Goal: Task Accomplishment & Management: Use online tool/utility

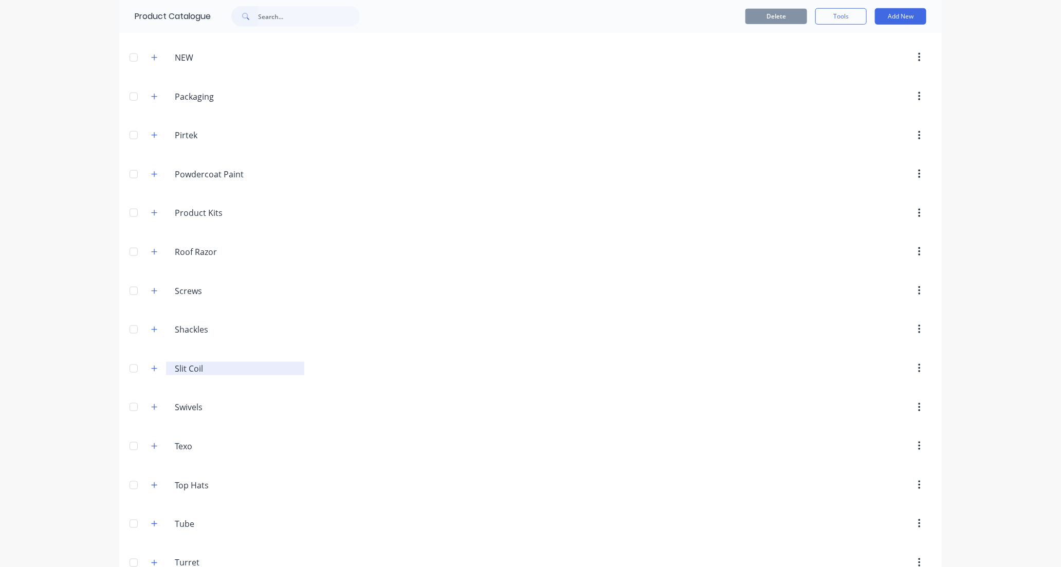
scroll to position [752, 0]
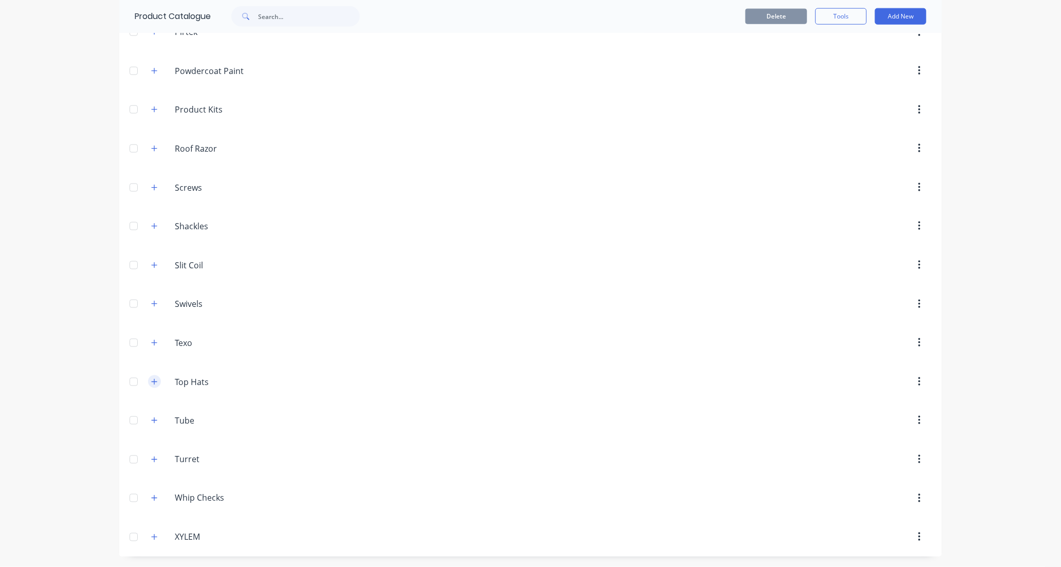
click at [152, 380] on icon "button" at bounding box center [154, 381] width 6 height 7
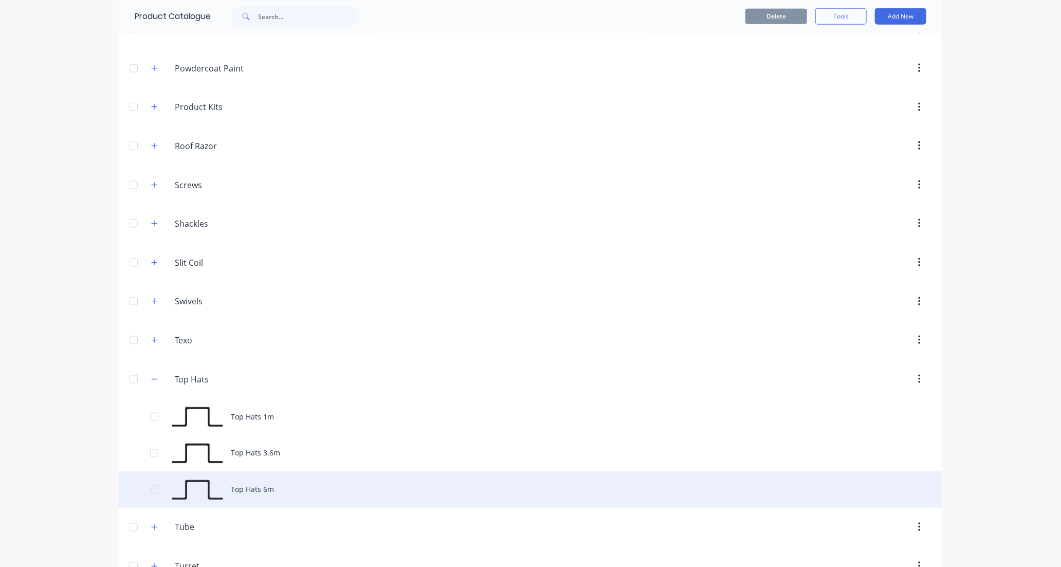
click at [365, 495] on div "Top Hats 6m" at bounding box center [530, 489] width 822 height 36
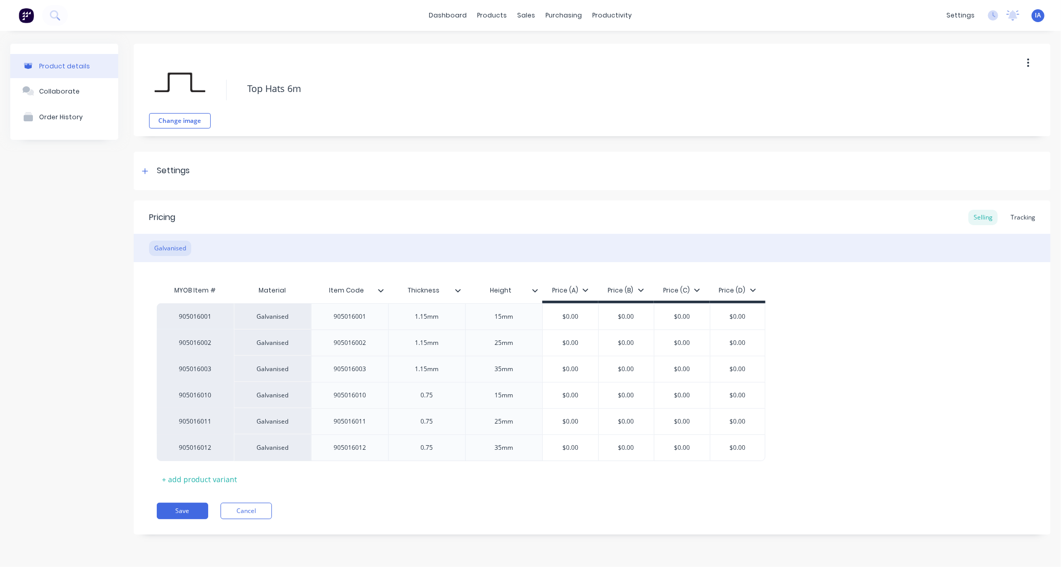
type textarea "x"
click at [1027, 217] on div "Tracking" at bounding box center [1022, 217] width 35 height 15
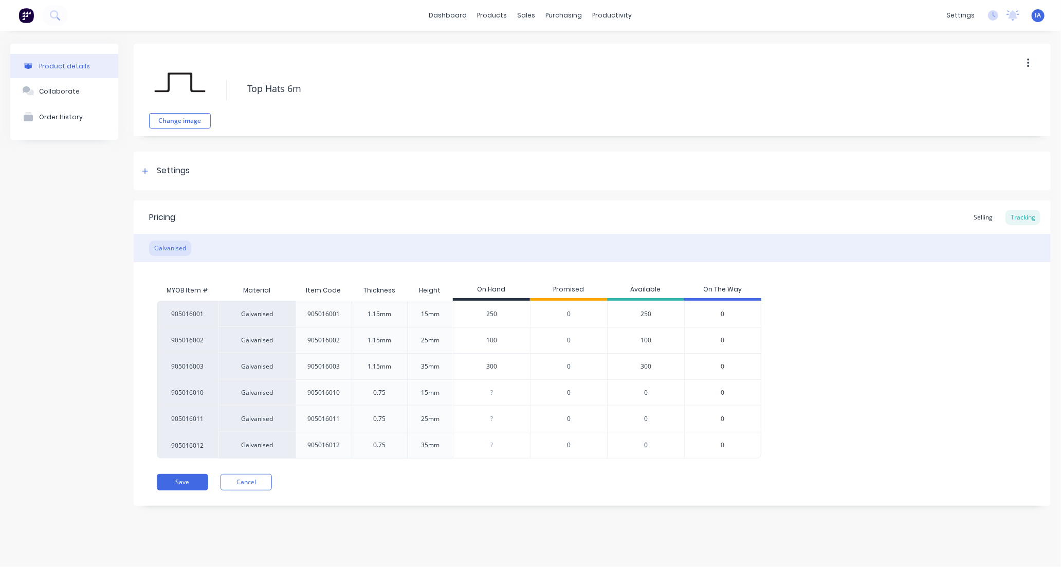
click at [484, 341] on input "100" at bounding box center [491, 340] width 77 height 9
type input "00"
type textarea "x"
type input "200"
type textarea "x"
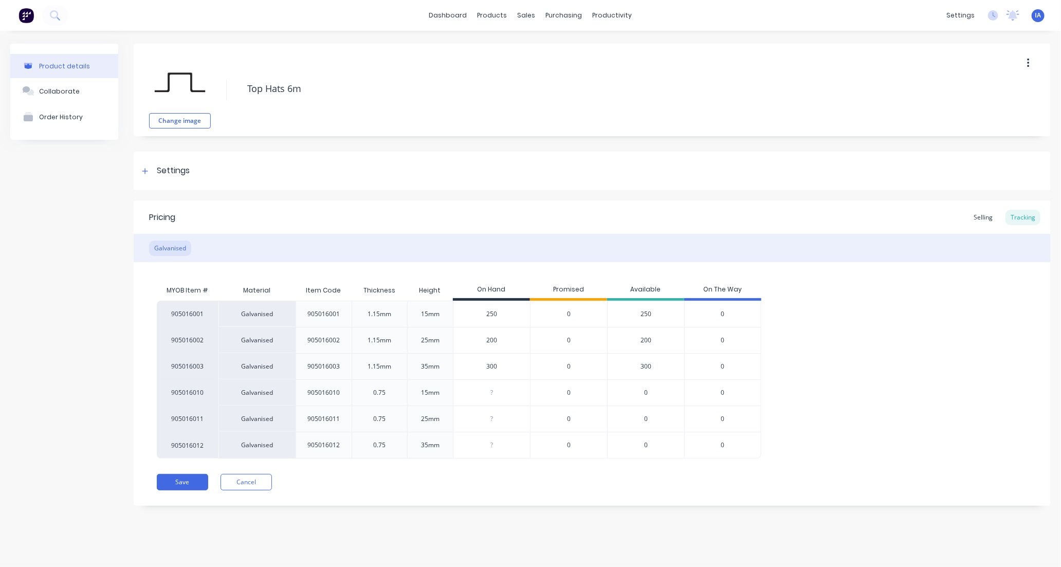
type input "200"
click at [916, 373] on div "905016001 Galvanised 905016001 1.15mm 15mm 250 0 250 0 905016002 Galvanised 905…" at bounding box center [592, 380] width 870 height 158
click at [187, 478] on button "Save" at bounding box center [182, 482] width 51 height 16
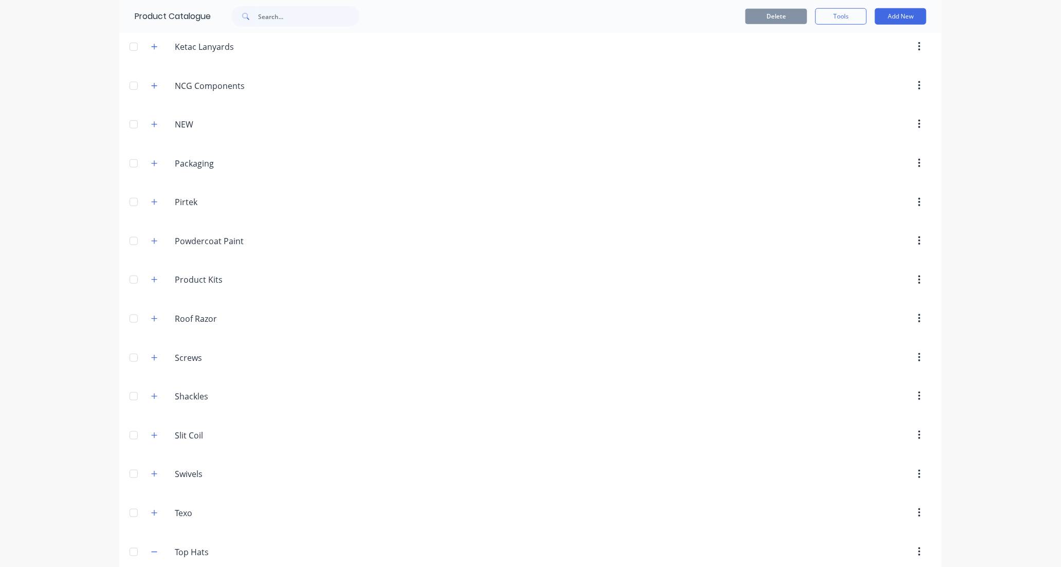
scroll to position [742, 0]
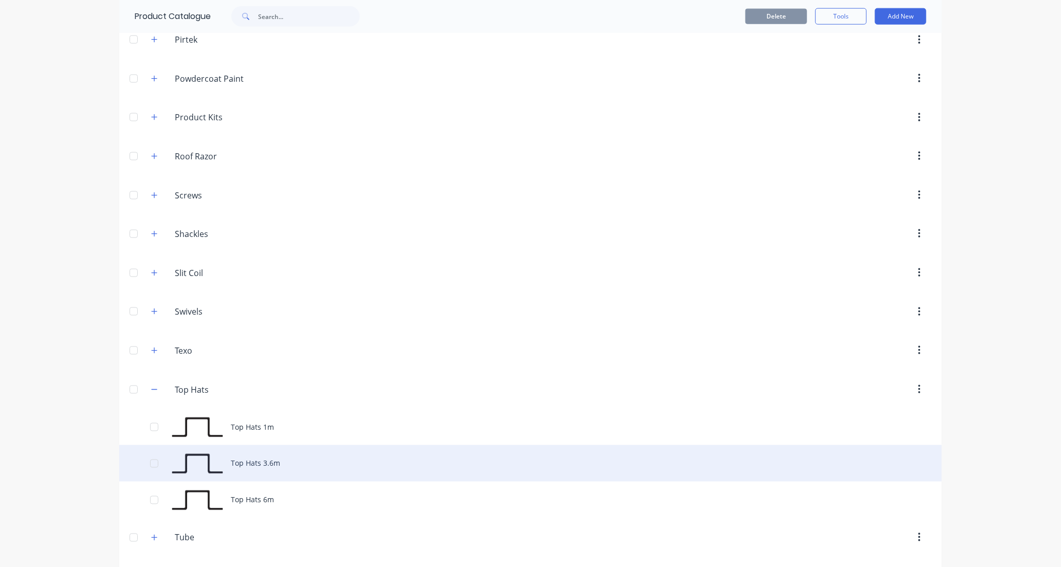
click at [269, 465] on div "Top Hats 3.6m" at bounding box center [530, 463] width 822 height 36
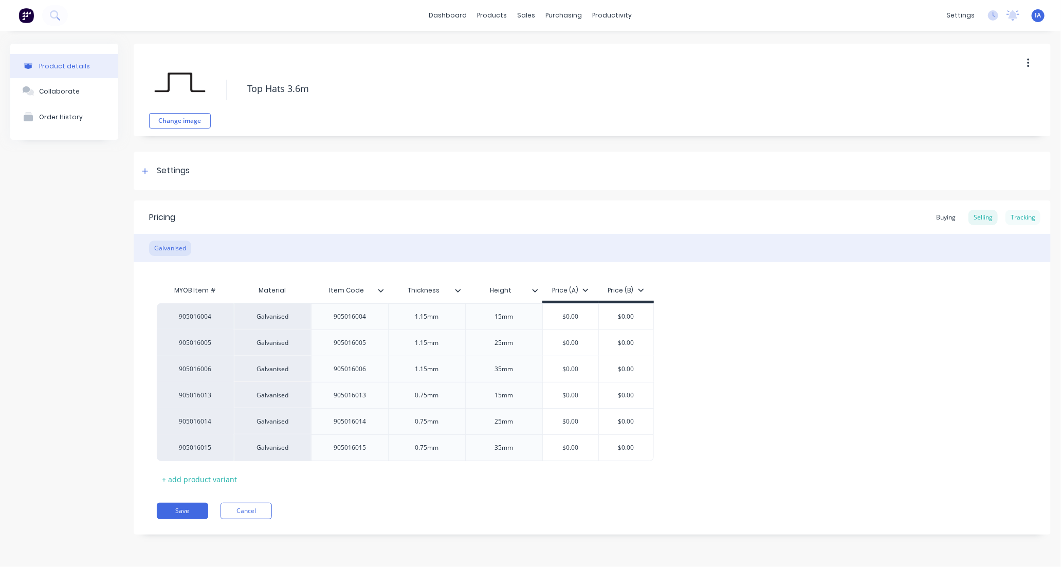
click at [1028, 217] on div "Tracking" at bounding box center [1022, 217] width 35 height 15
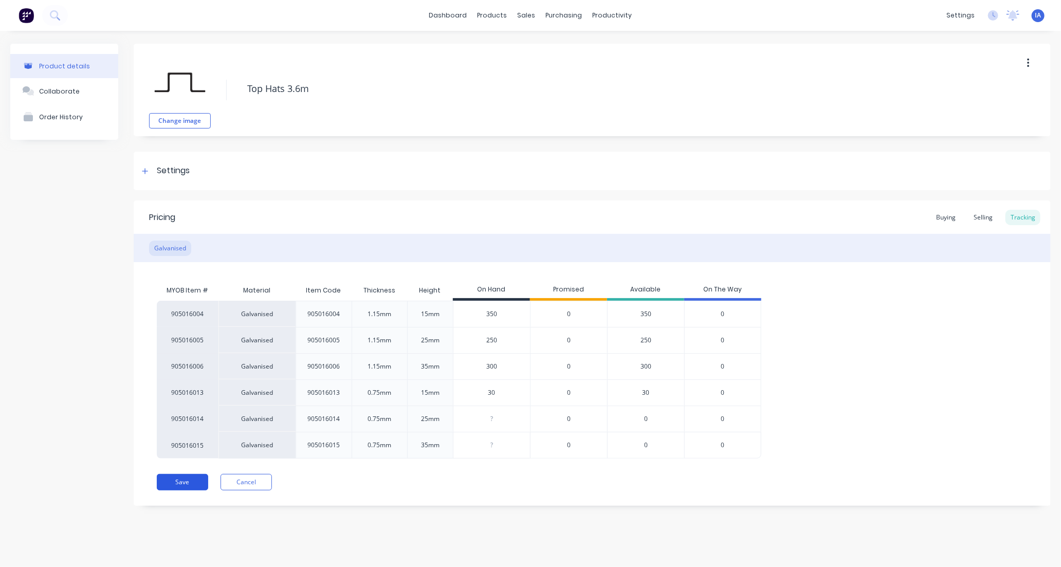
click at [183, 483] on button "Save" at bounding box center [182, 482] width 51 height 16
type textarea "x"
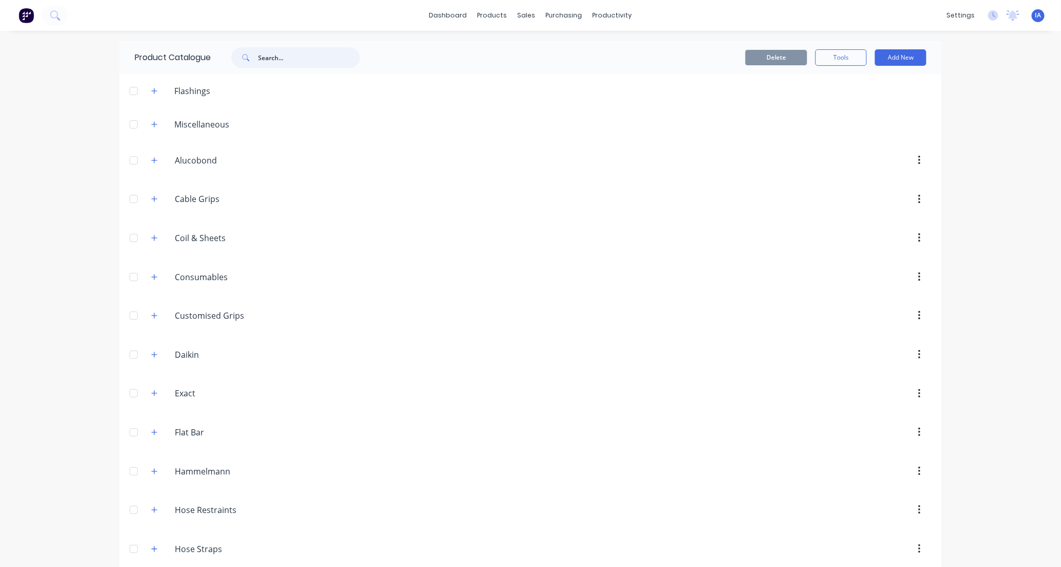
click at [282, 54] on input "text" at bounding box center [309, 57] width 102 height 21
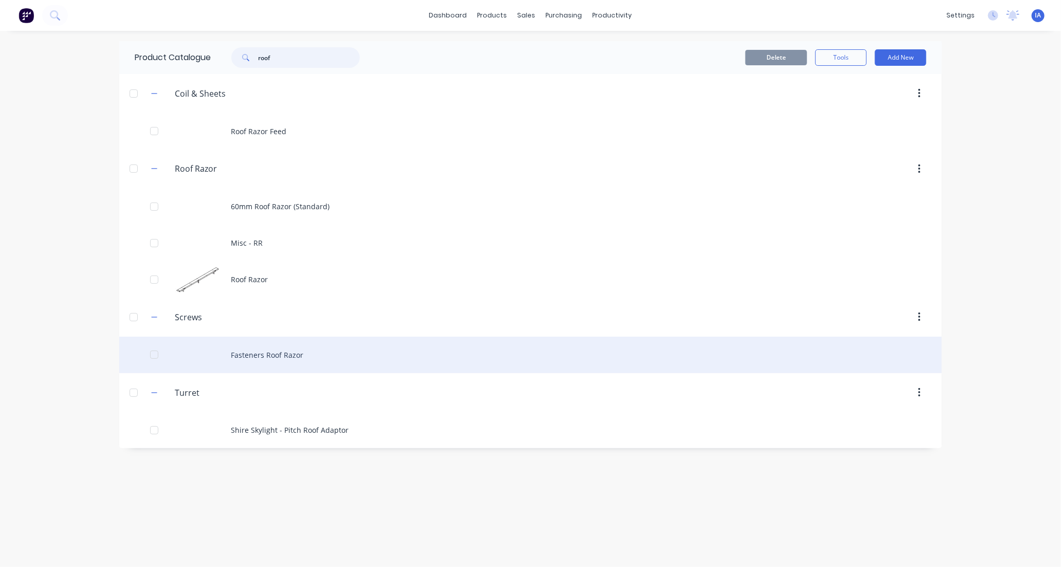
type input "roof"
click at [422, 352] on div "Fasteners Roof Razor" at bounding box center [530, 355] width 822 height 36
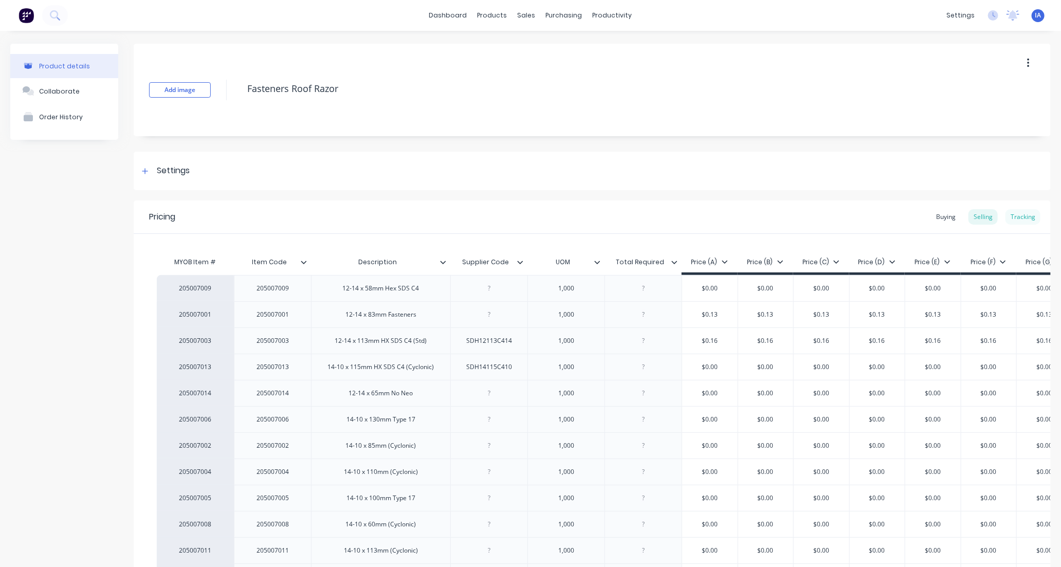
type textarea "x"
click at [1012, 216] on div "Tracking" at bounding box center [1022, 216] width 35 height 15
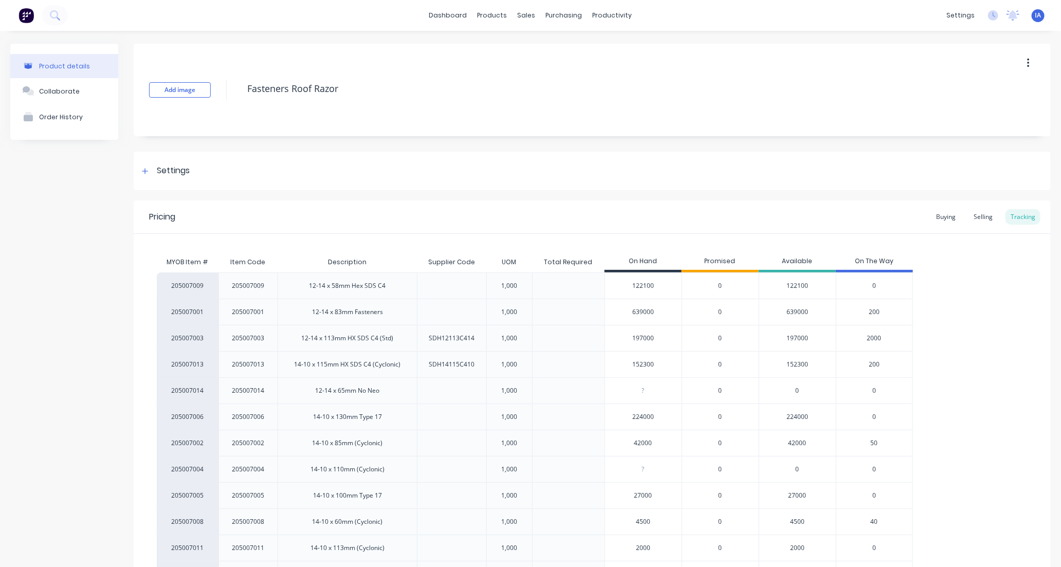
click at [636, 363] on input "152300" at bounding box center [643, 364] width 77 height 9
type input "1300"
type textarea "x"
type input "100"
type textarea "x"
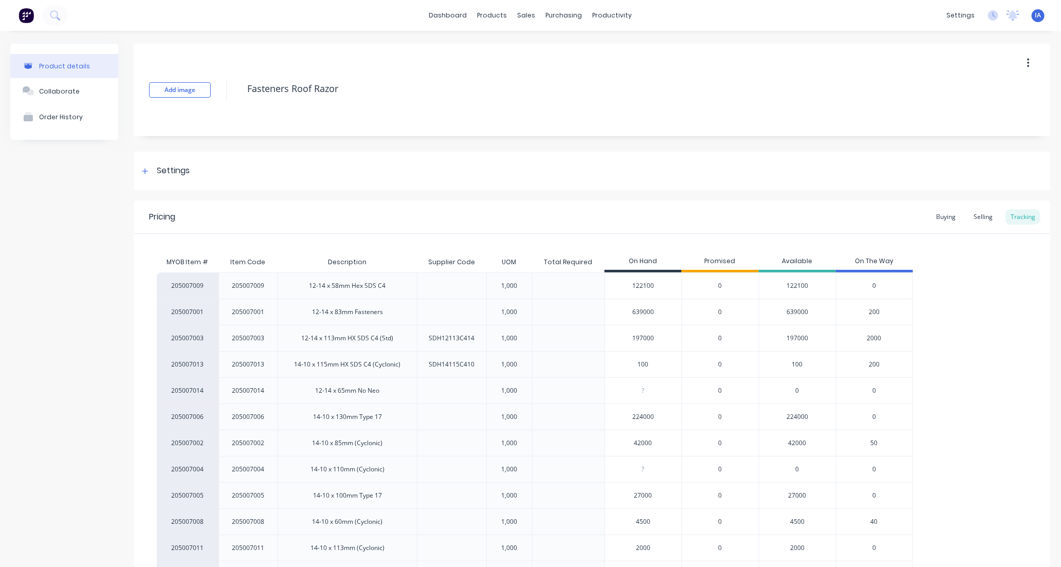
type input "10"
type textarea "x"
type input "1470"
type textarea "x"
type input "147260"
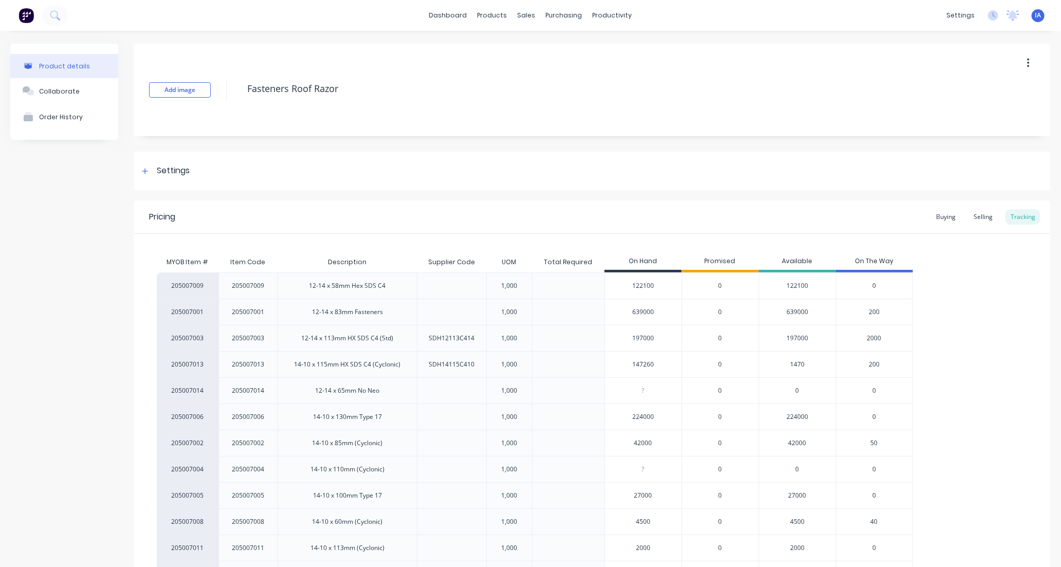
type textarea "x"
type input "147260"
click at [964, 423] on div "205007009 205007009 12-14 x 58mm Hex SDS C4 1,000 122100 0 122100 0 205007001 2…" at bounding box center [592, 442] width 870 height 341
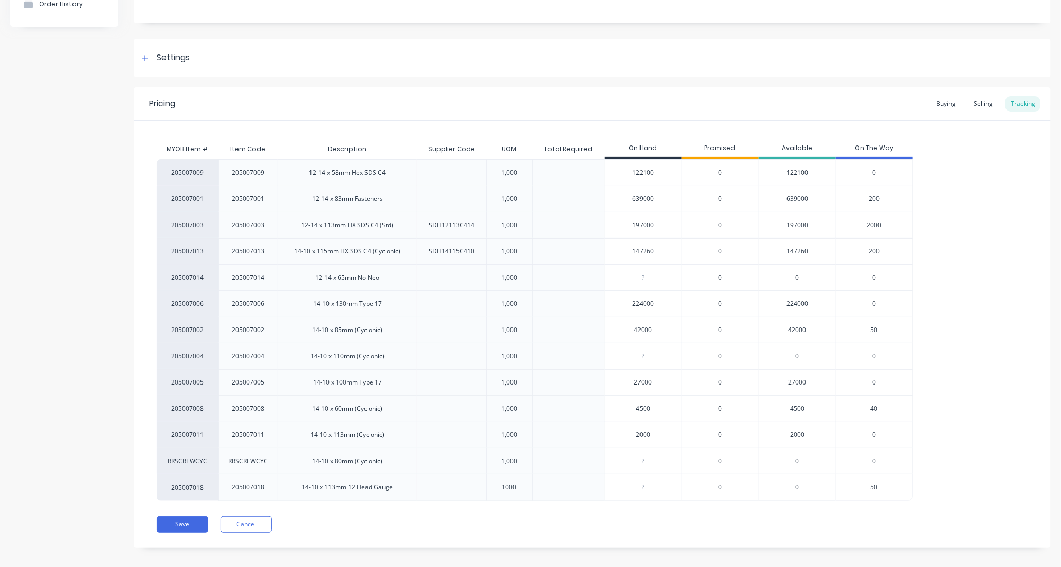
scroll to position [114, 0]
click at [175, 522] on button "Save" at bounding box center [182, 523] width 51 height 16
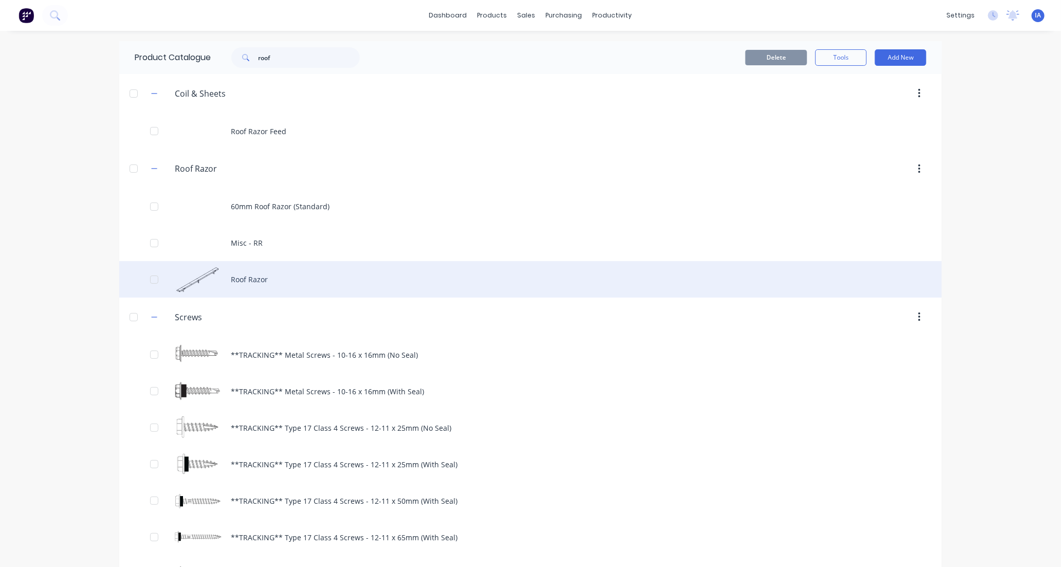
click at [329, 275] on div "Roof Razor" at bounding box center [530, 279] width 822 height 36
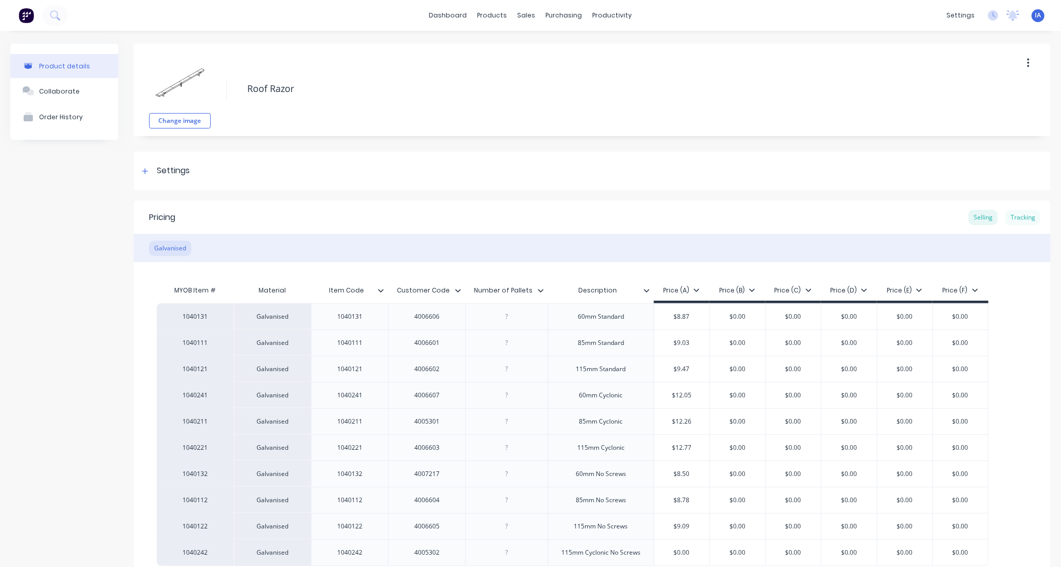
click at [1021, 214] on div "Tracking" at bounding box center [1022, 217] width 35 height 15
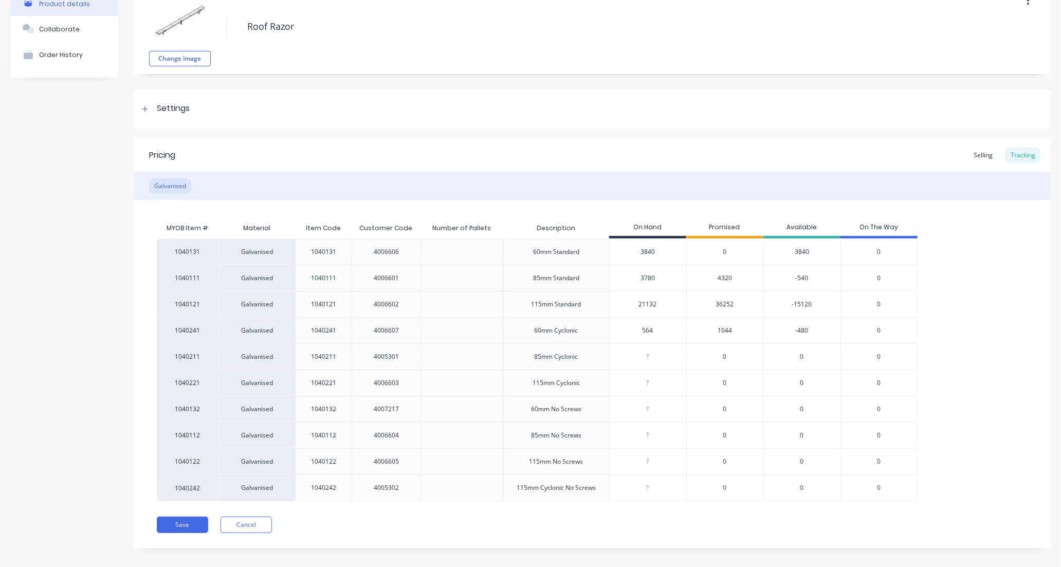
scroll to position [72, 0]
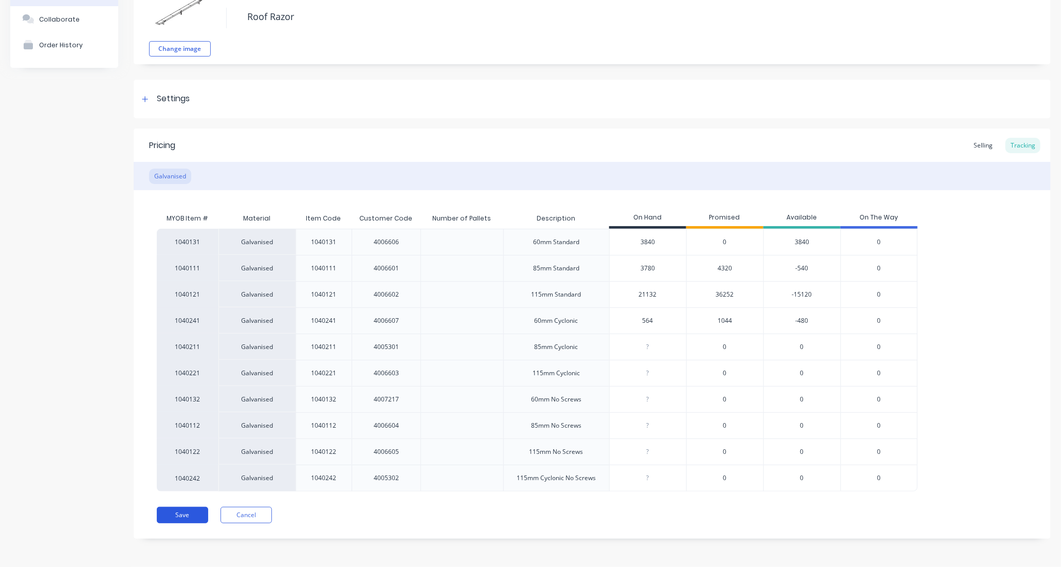
click at [194, 515] on button "Save" at bounding box center [182, 515] width 51 height 16
type textarea "x"
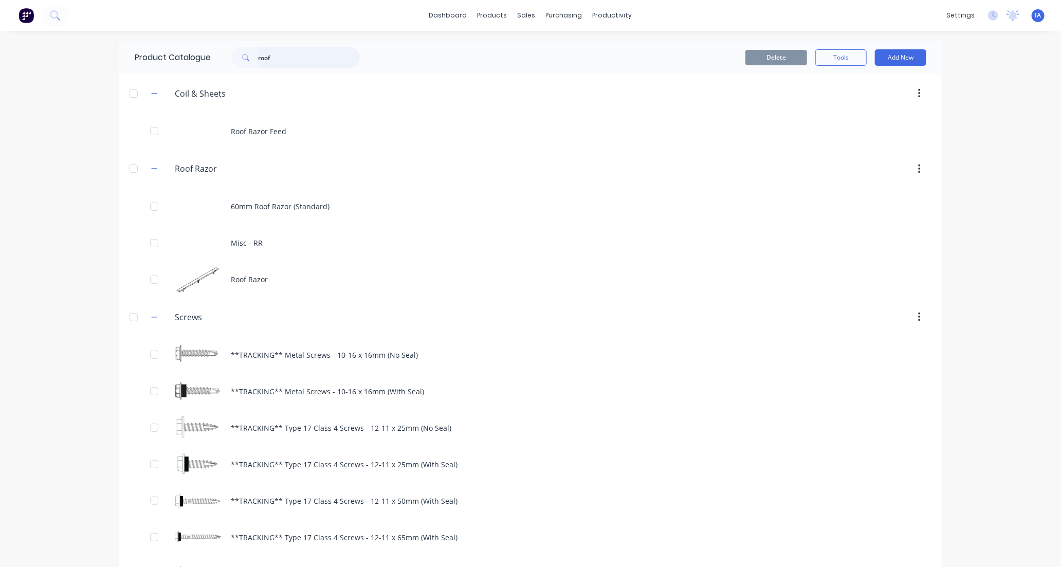
click at [289, 50] on input "roof" at bounding box center [309, 57] width 102 height 21
type input "r"
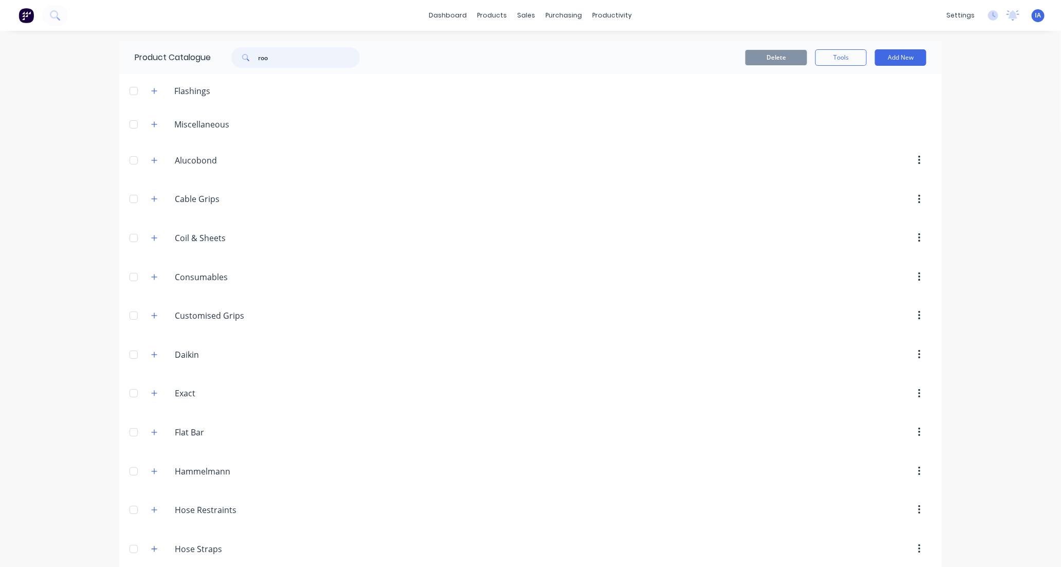
type input "roof"
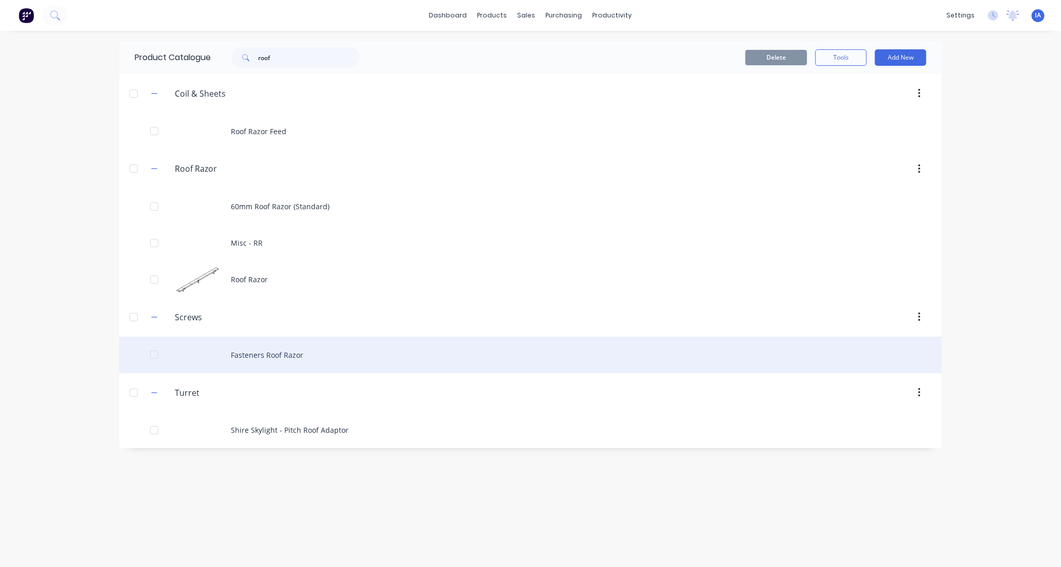
click at [342, 359] on div "Fasteners Roof Razor" at bounding box center [530, 355] width 822 height 36
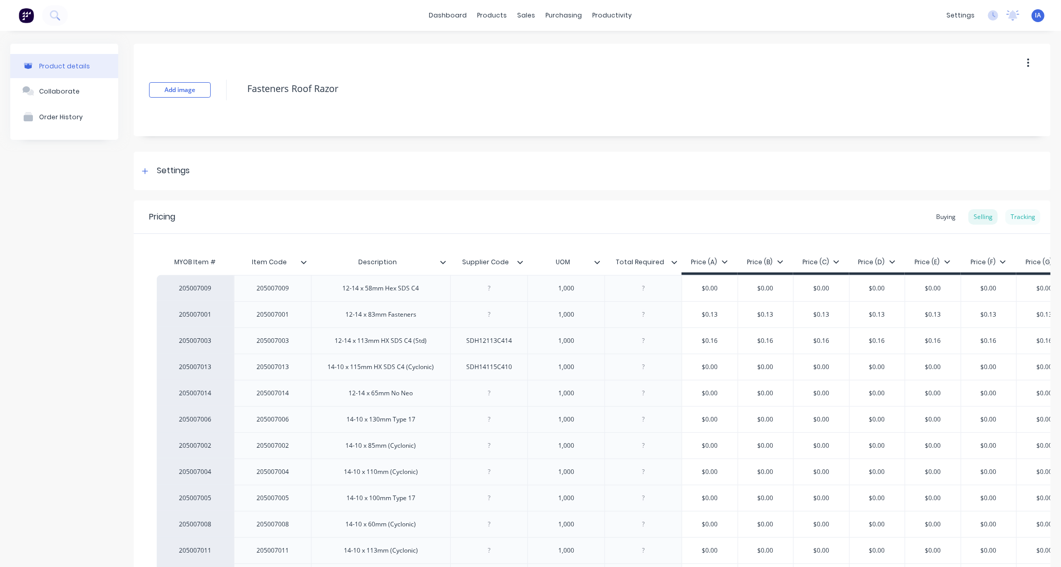
click at [1021, 218] on div "Tracking" at bounding box center [1022, 216] width 35 height 15
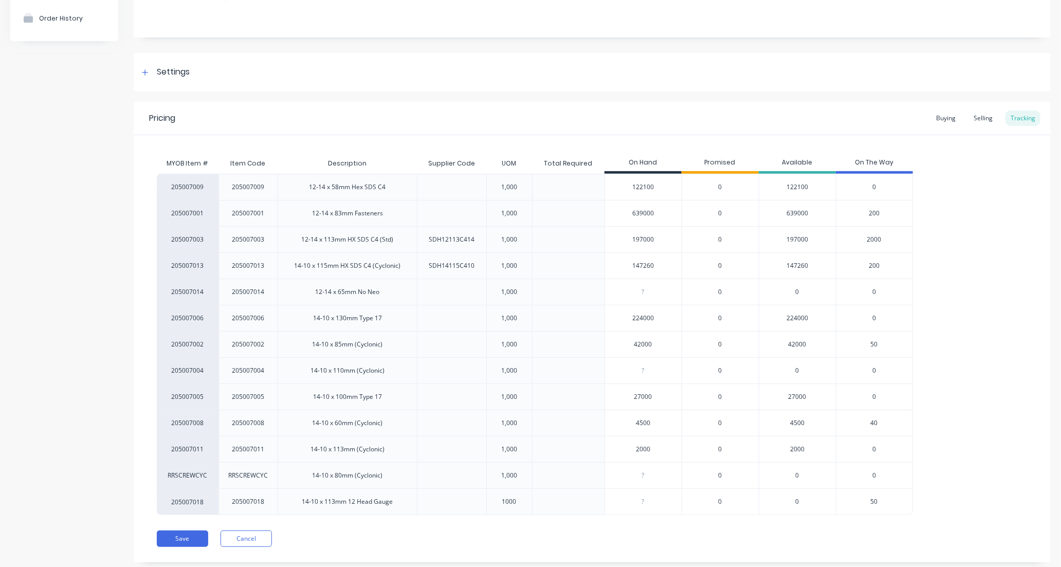
scroll to position [114, 0]
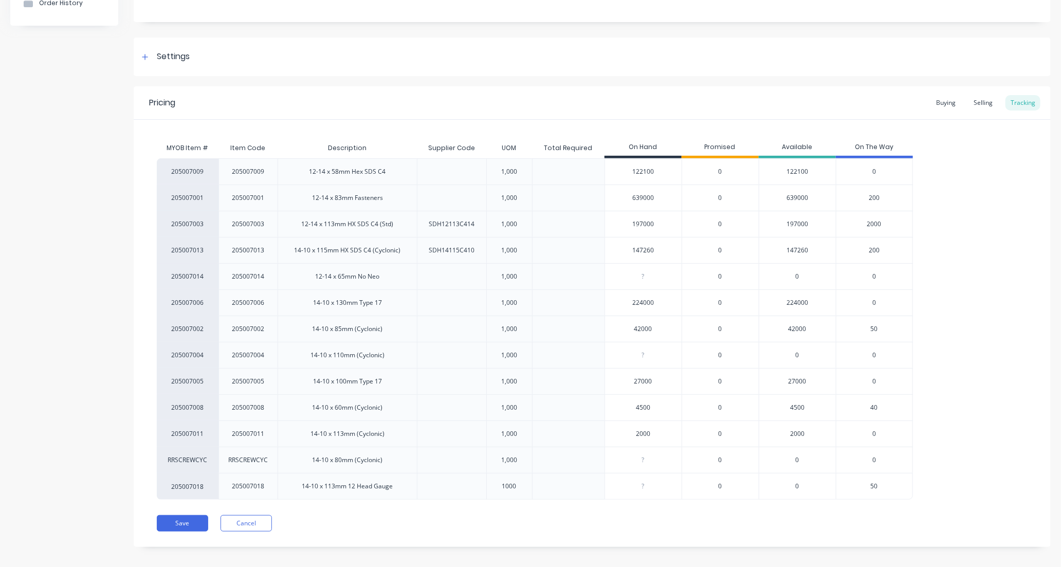
click at [973, 358] on div "205007009 205007009 12-14 x 58mm Hex SDS C4 1,000 122100 0 122100 0 205007001 2…" at bounding box center [592, 328] width 870 height 341
click at [184, 523] on button "Save" at bounding box center [182, 523] width 51 height 16
type textarea "x"
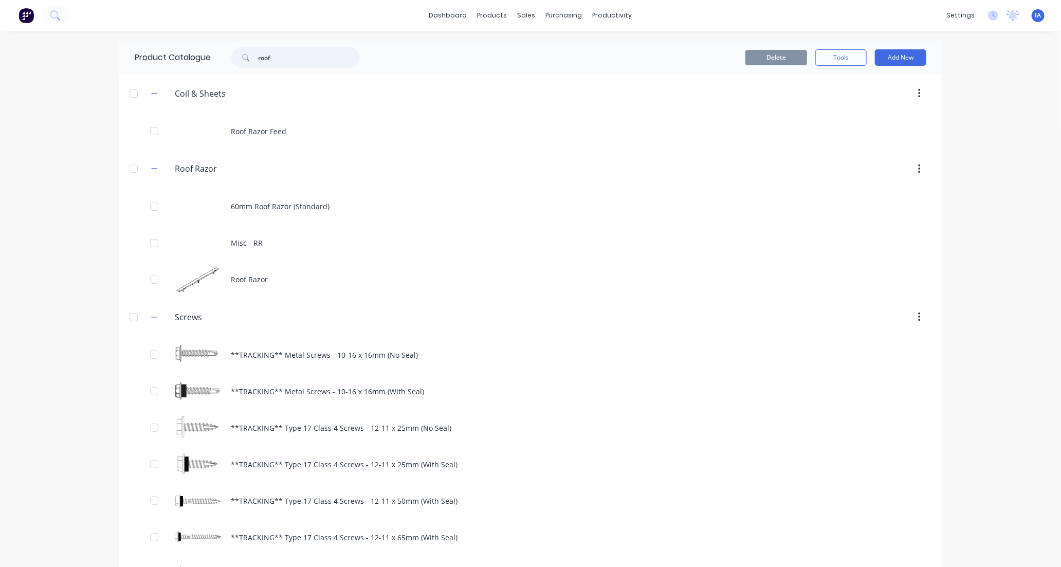
click at [290, 54] on input "roof" at bounding box center [309, 57] width 102 height 21
type input "r"
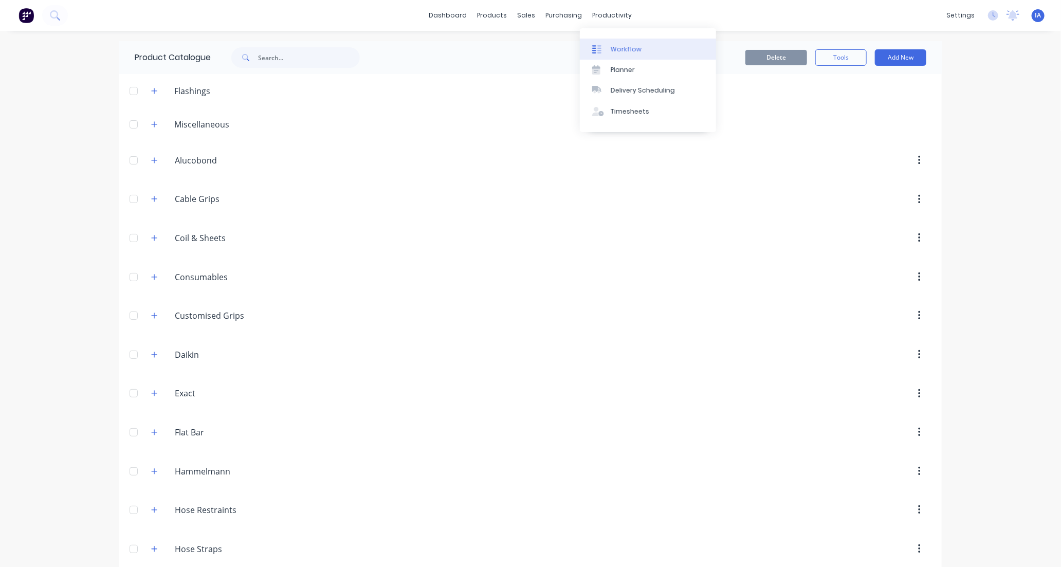
click at [647, 51] on link "Workflow" at bounding box center [648, 49] width 136 height 21
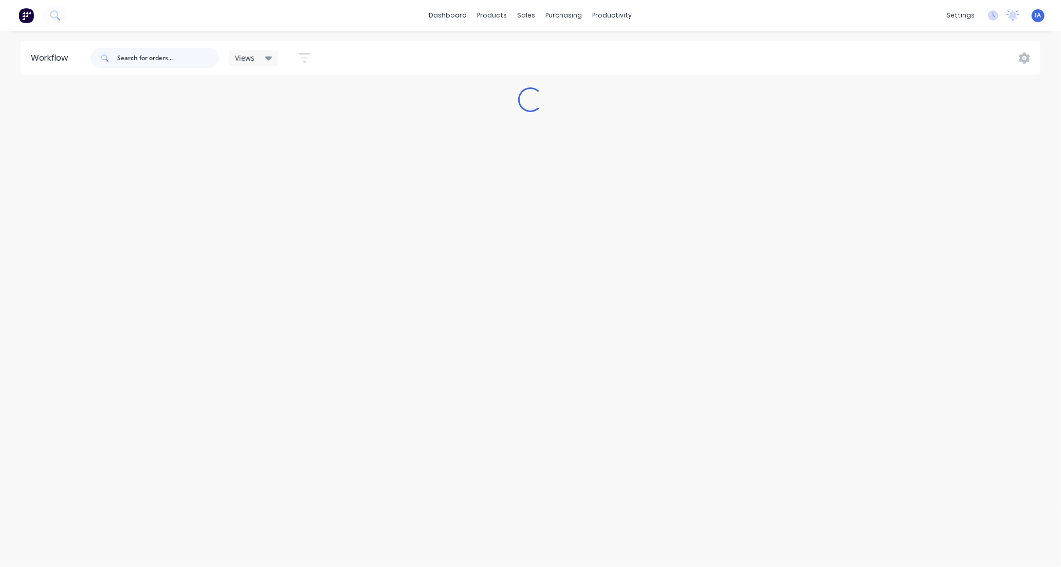
click at [158, 55] on input "text" at bounding box center [168, 58] width 102 height 21
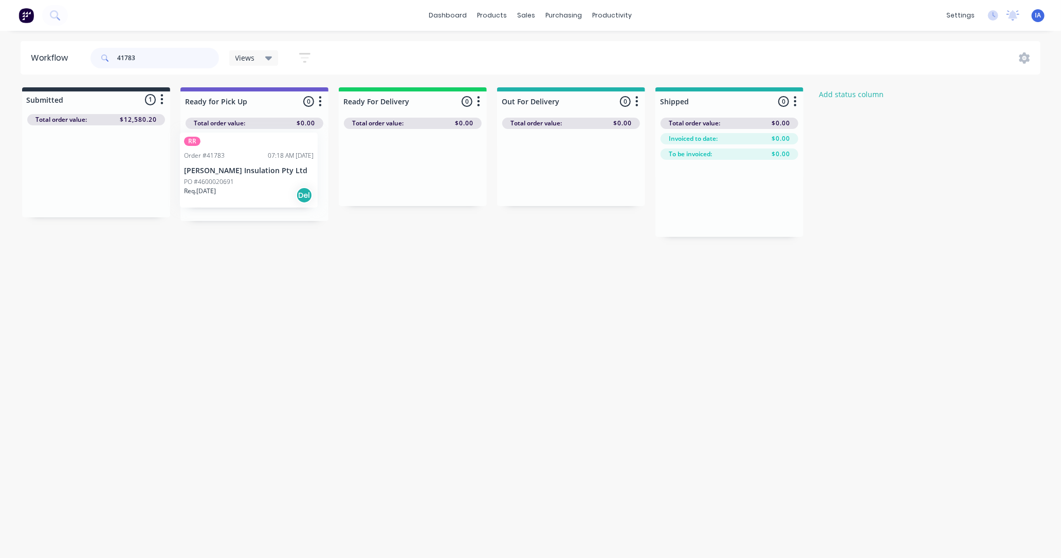
drag, startPoint x: 116, startPoint y: 201, endPoint x: 269, endPoint y: 207, distance: 152.7
click at [271, 202] on div "Submitted 1 Status colour #273444 hex #273444 Save Cancel Summaries Total order…" at bounding box center [551, 162] width 1118 height 150
type input "4"
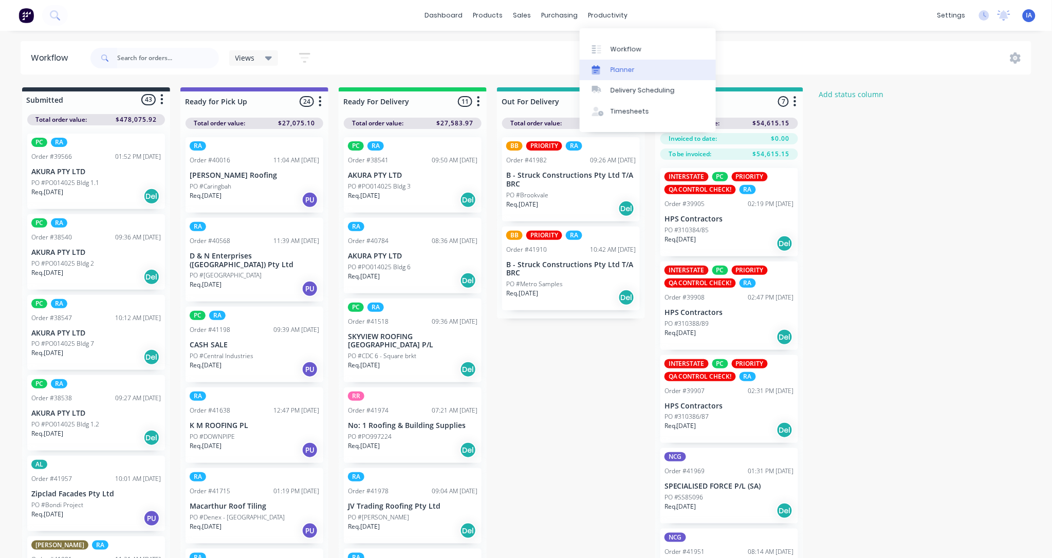
click at [634, 69] on link "Planner" at bounding box center [648, 70] width 136 height 21
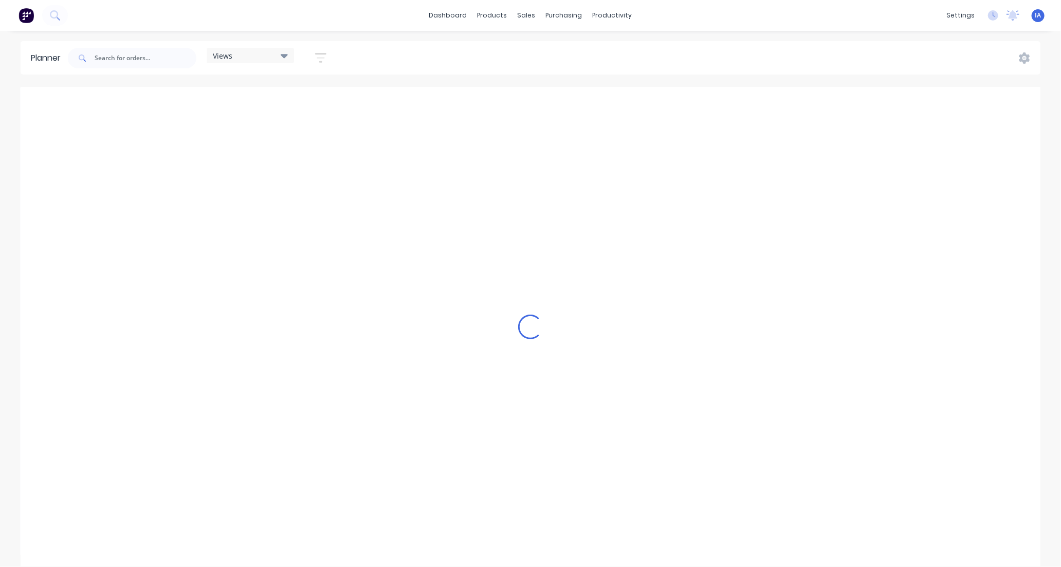
scroll to position [0, 1316]
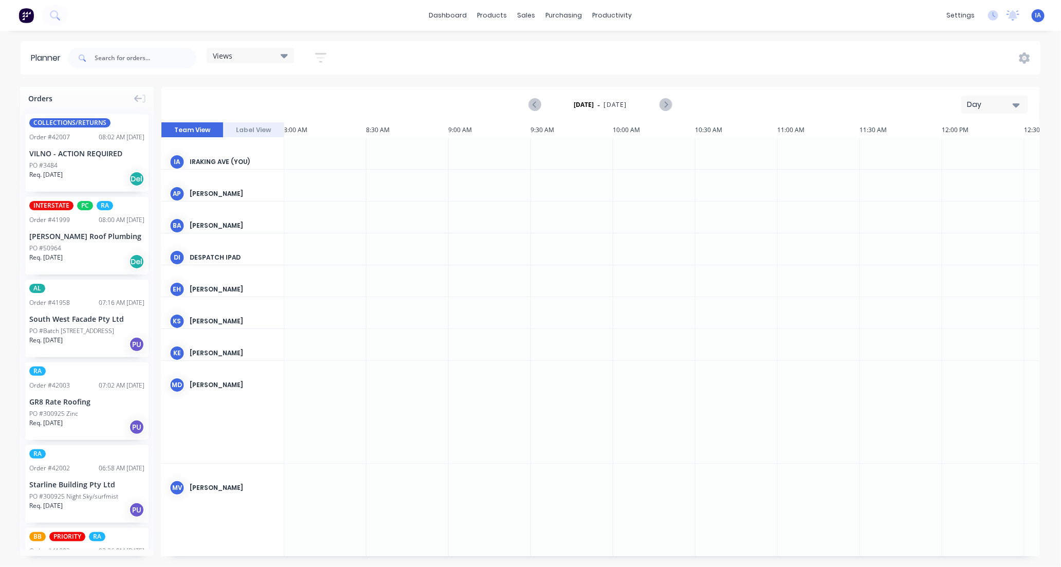
click at [137, 43] on div at bounding box center [132, 58] width 128 height 31
click at [117, 53] on input "text" at bounding box center [146, 58] width 102 height 21
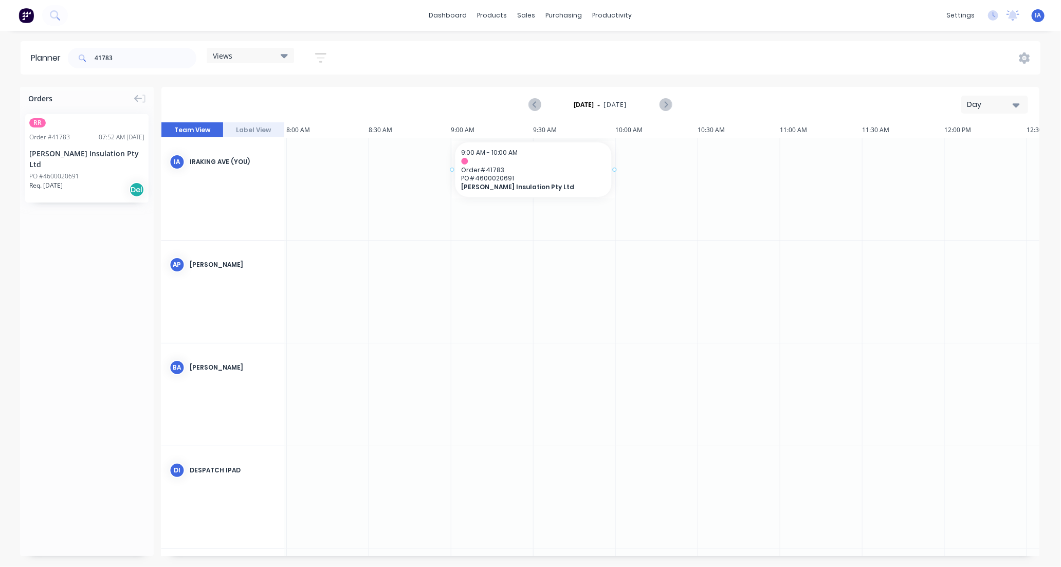
drag, startPoint x: 76, startPoint y: 177, endPoint x: 488, endPoint y: 154, distance: 412.7
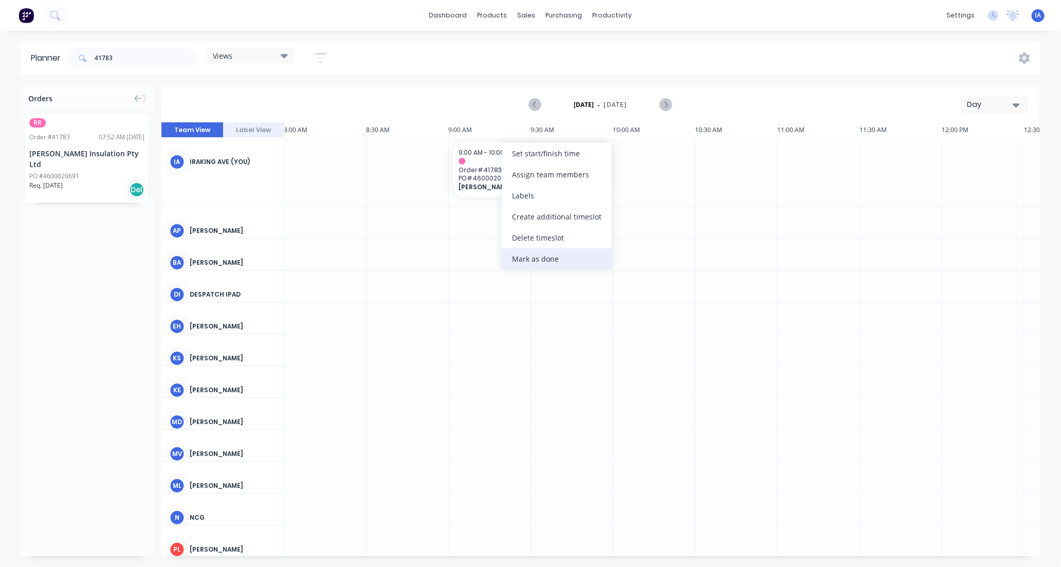
click at [521, 259] on div "Mark as done" at bounding box center [556, 258] width 110 height 21
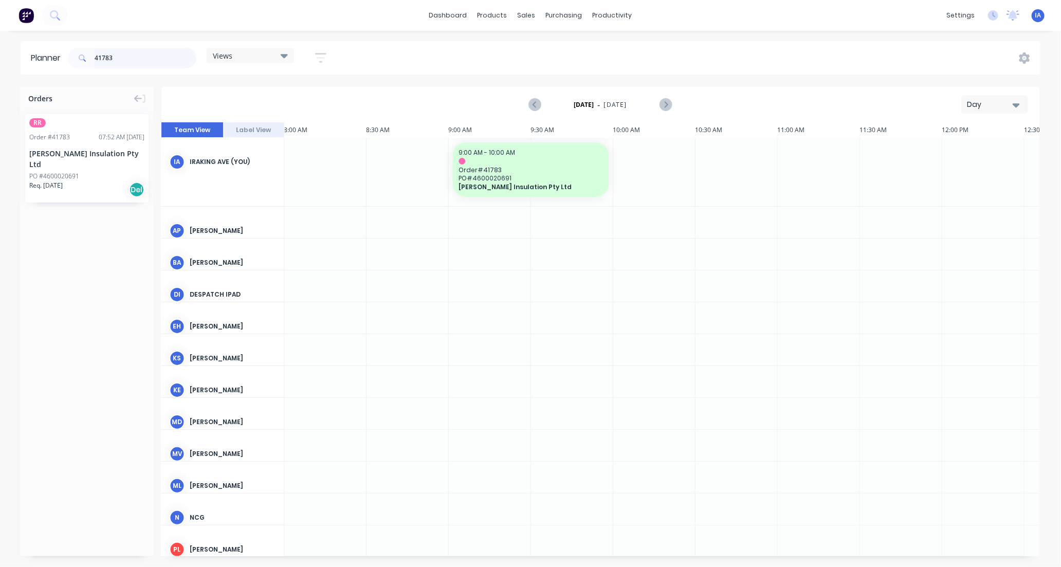
click at [161, 63] on input "41783" at bounding box center [146, 58] width 102 height 21
type input "4"
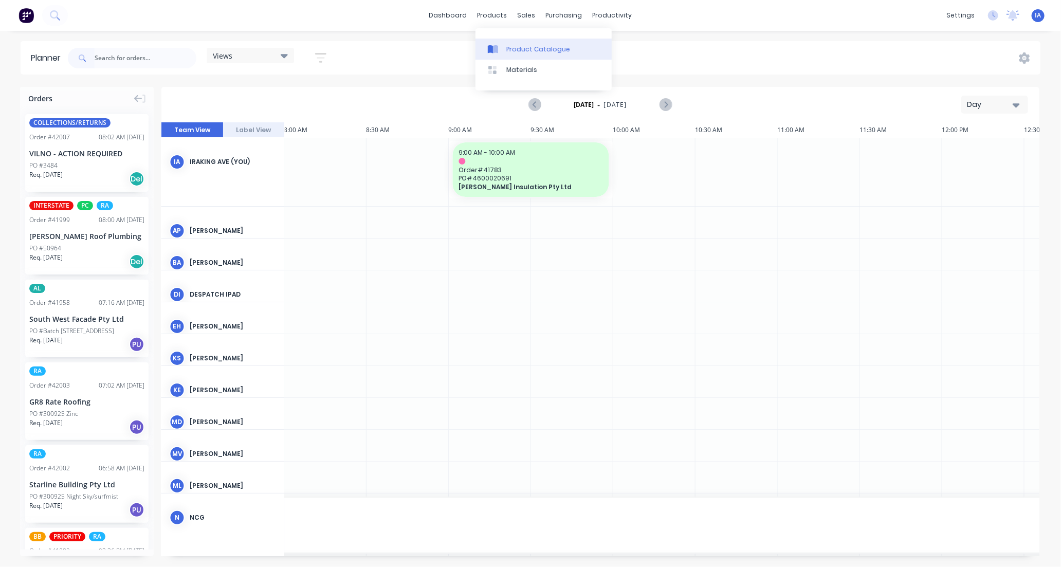
click at [525, 48] on div "Product Catalogue" at bounding box center [538, 49] width 64 height 9
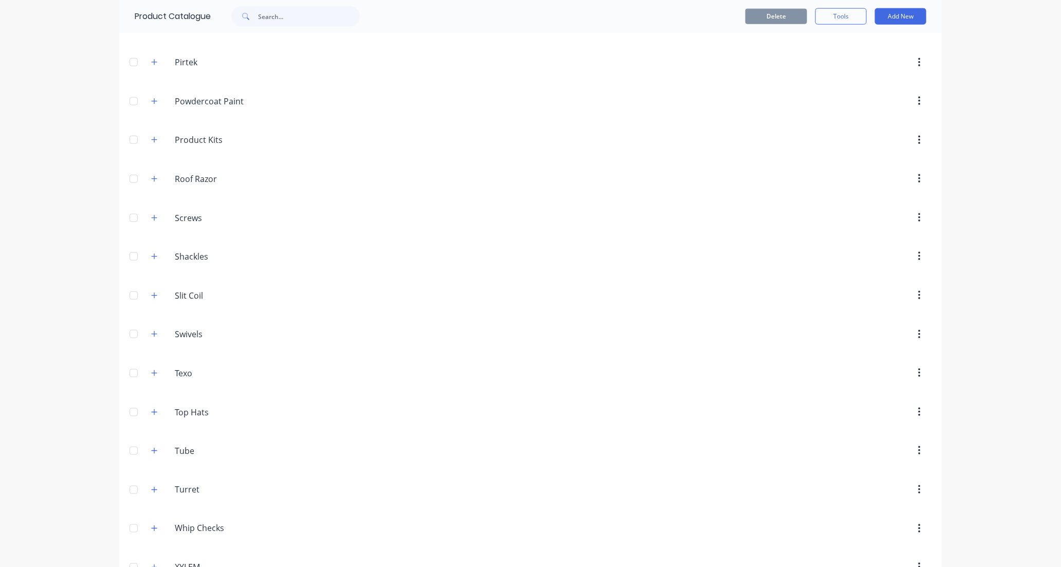
scroll to position [752, 0]
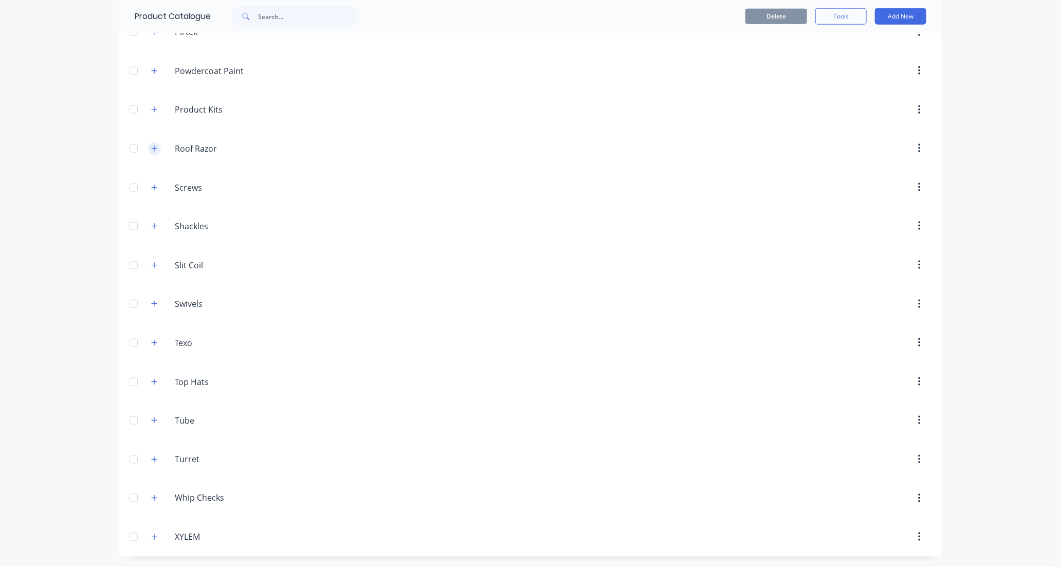
click at [151, 147] on icon "button" at bounding box center [154, 148] width 6 height 7
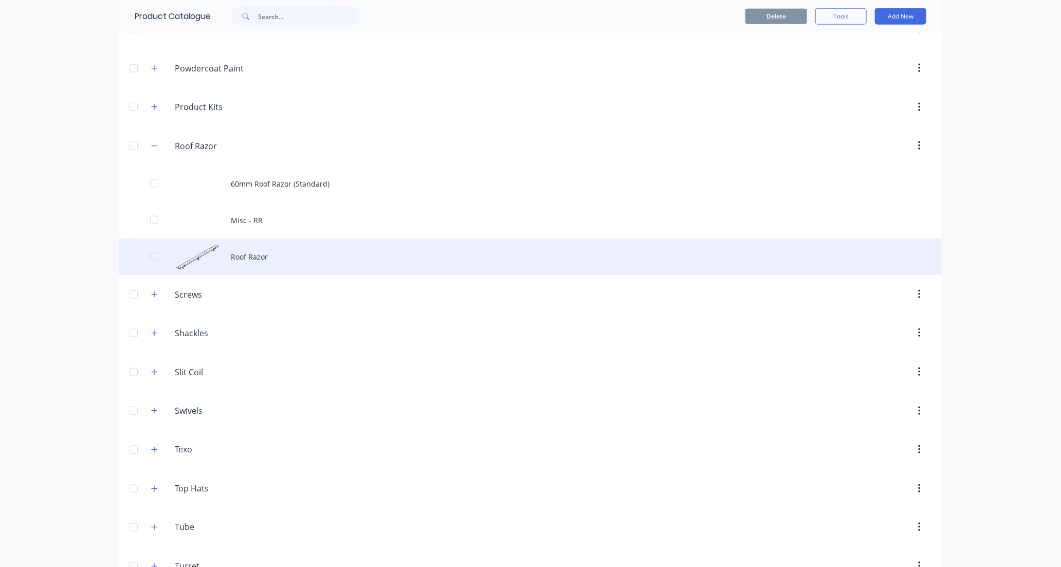
click at [259, 257] on div "Roof Razor" at bounding box center [530, 256] width 822 height 36
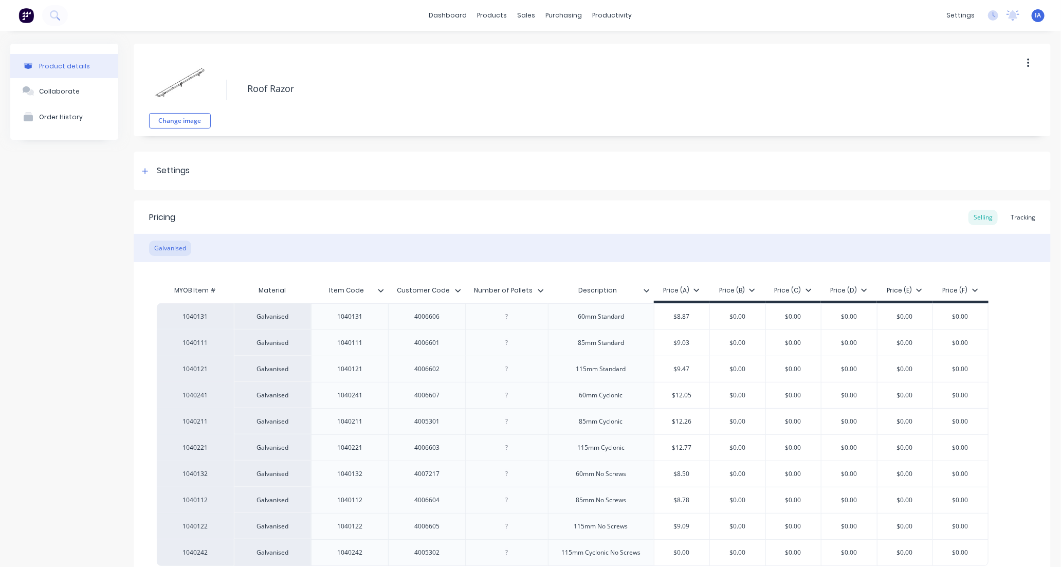
type textarea "x"
click at [1016, 218] on div "Tracking" at bounding box center [1022, 217] width 35 height 15
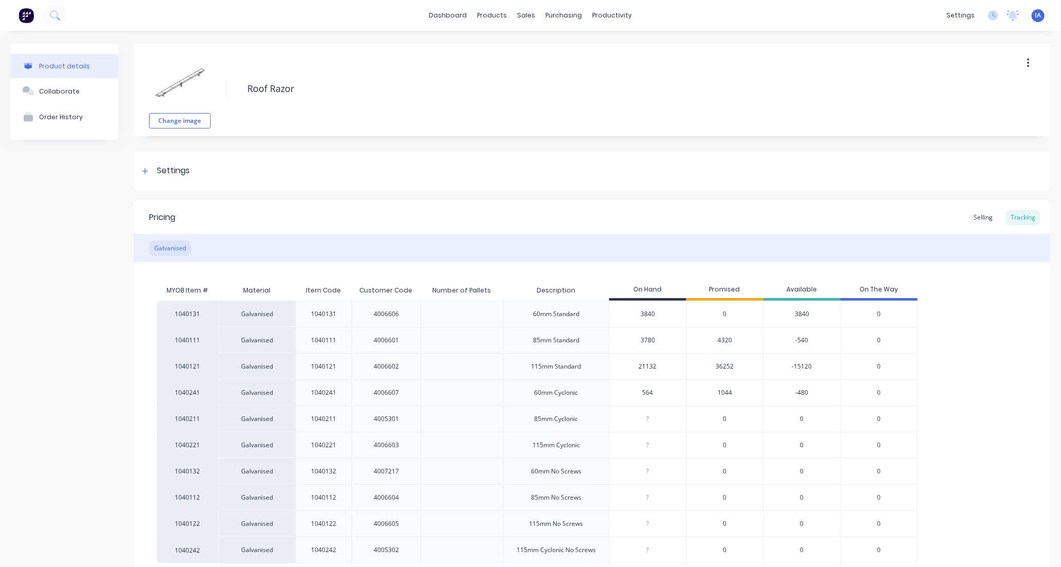
click at [636, 391] on input "564" at bounding box center [647, 392] width 77 height 9
type input "4"
type textarea "x"
type input "10"
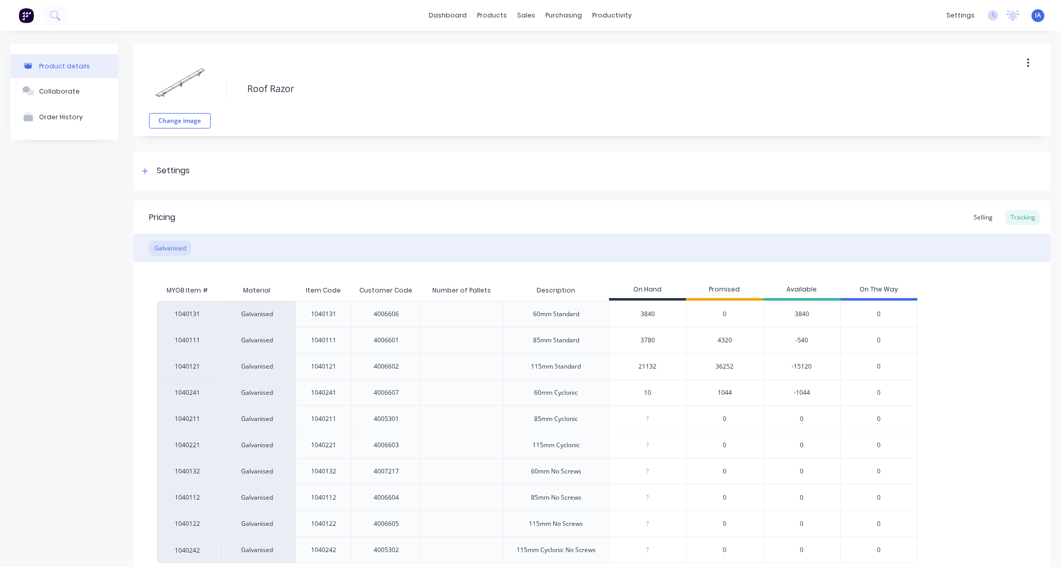
type textarea "x"
type input "1044"
type textarea "x"
type input "1044"
click at [983, 373] on div "1040131 Galvanised 1040131 4006606 60mm Standard 3840 0 3840 0 1040111 Galvanis…" at bounding box center [592, 432] width 870 height 263
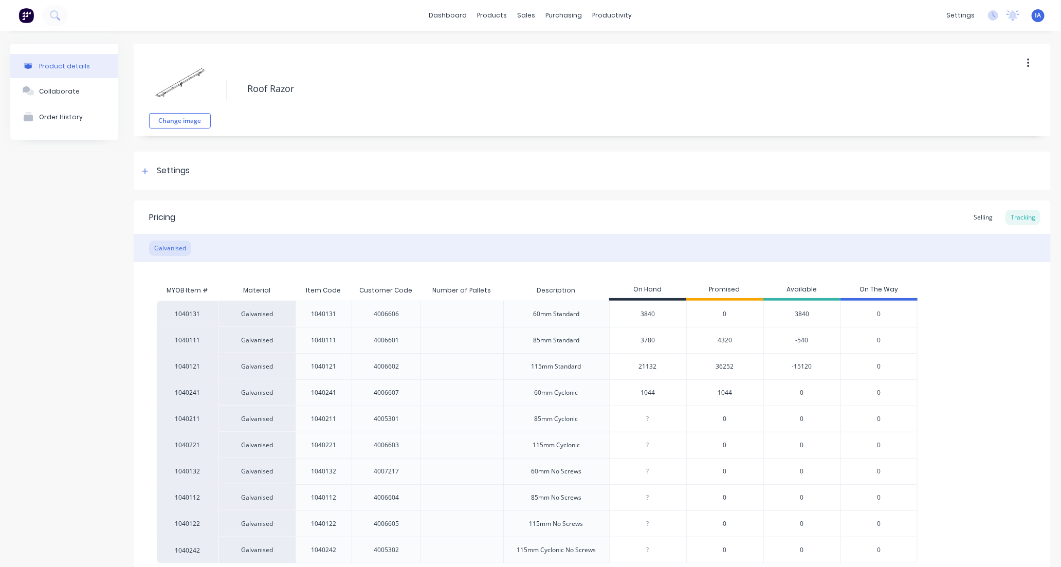
click at [967, 362] on div "1040131 Galvanised 1040131 4006606 60mm Standard 3840 0 3840 0 1040111 Galvanis…" at bounding box center [592, 432] width 870 height 263
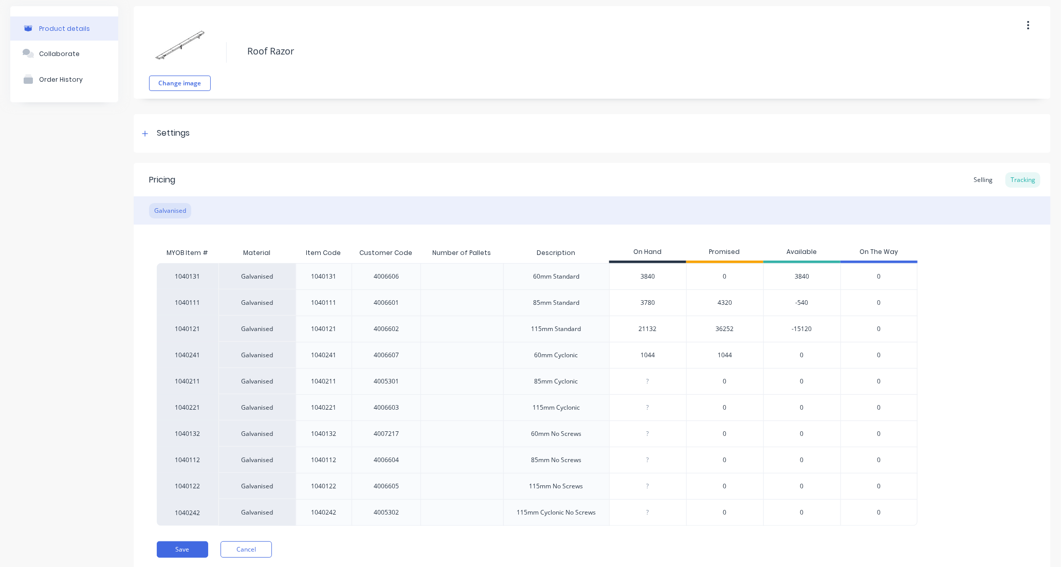
scroll to position [72, 0]
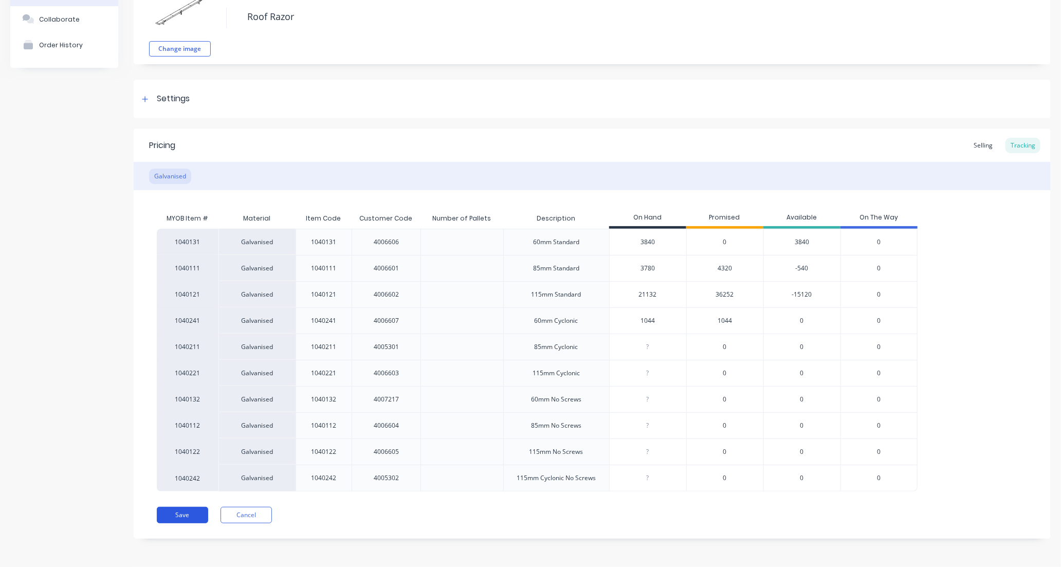
click at [194, 515] on button "Save" at bounding box center [182, 515] width 51 height 16
type textarea "x"
